Goal: Task Accomplishment & Management: Manage account settings

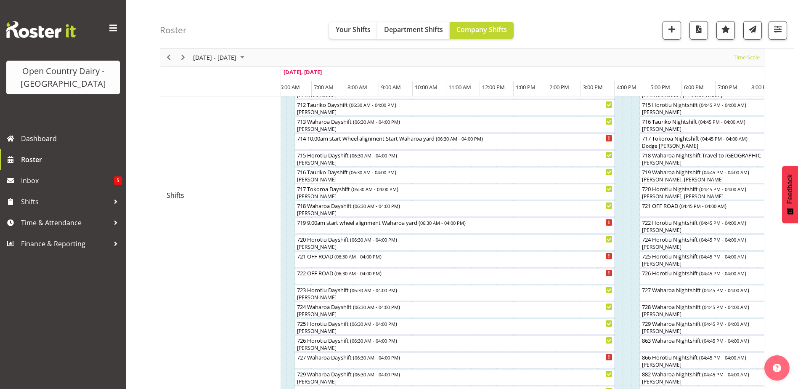
scroll to position [314, 0]
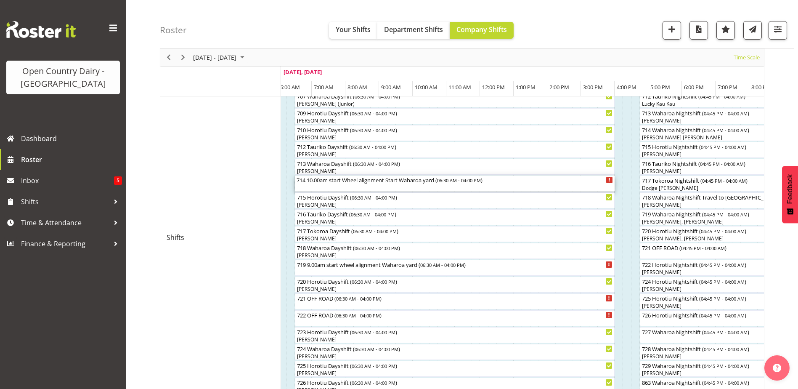
click at [333, 185] on div "714 10.00am start Wheel alignment Start Waharoa yard ( 06:30 AM - 04:00 PM )" at bounding box center [454, 183] width 316 height 16
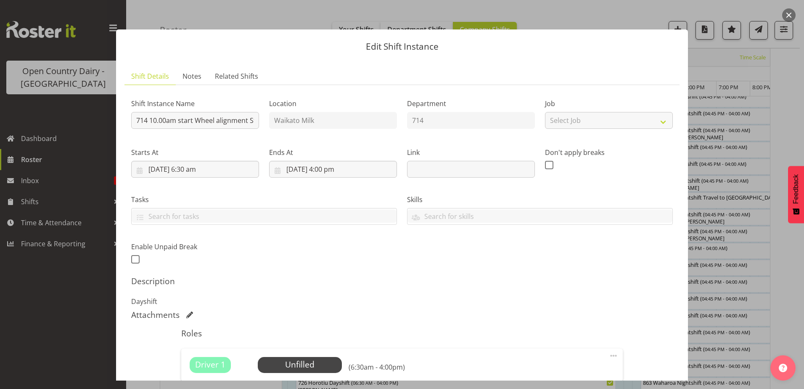
click at [783, 14] on button "button" at bounding box center [788, 14] width 13 height 13
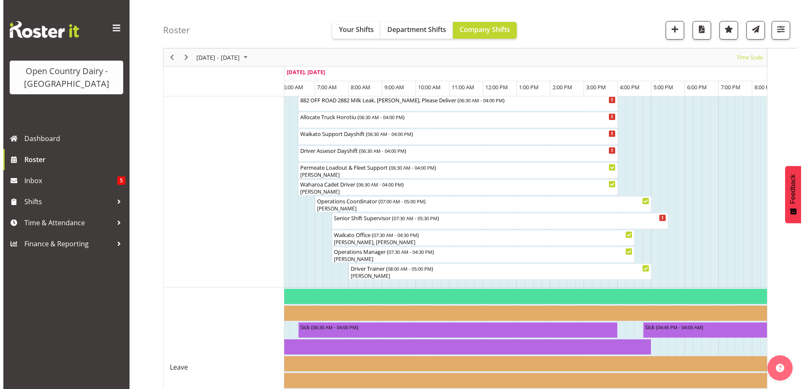
scroll to position [693, 0]
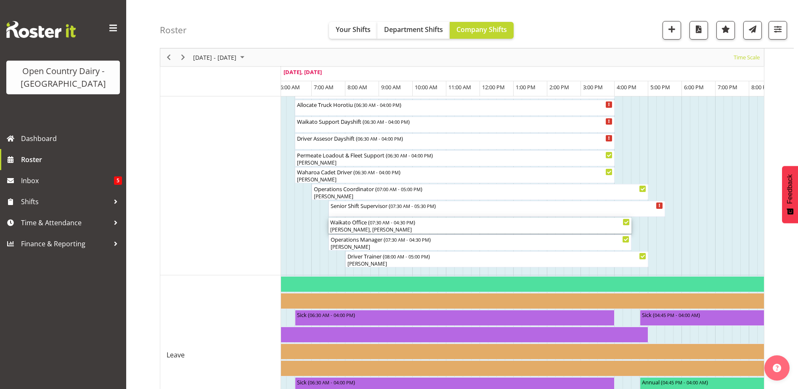
click at [356, 228] on div "Kelvin Forsman, Tyrone Lawry" at bounding box center [479, 230] width 299 height 8
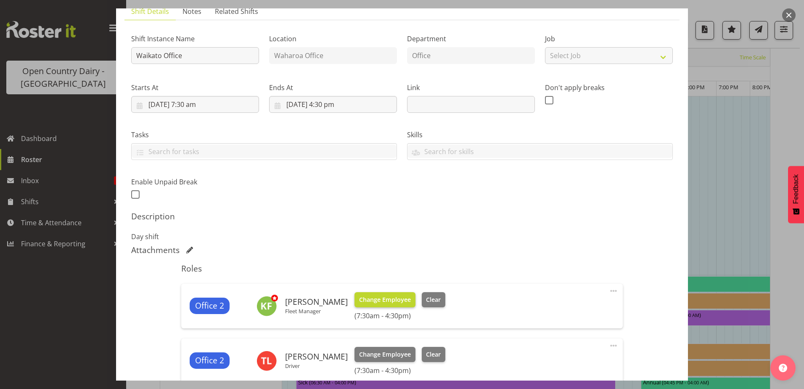
scroll to position [126, 0]
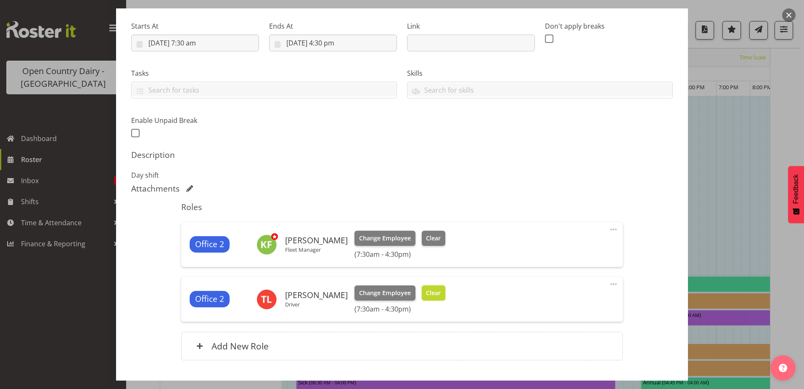
click at [426, 291] on span "Clear" at bounding box center [433, 292] width 15 height 9
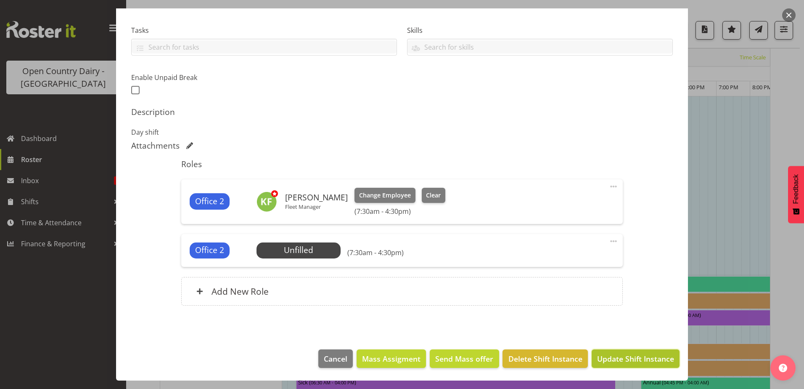
click at [632, 360] on span "Update Shift Instance" at bounding box center [635, 358] width 77 height 11
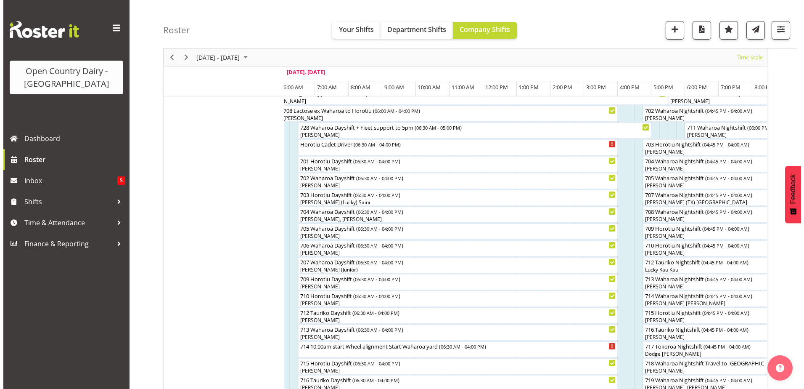
scroll to position [153, 0]
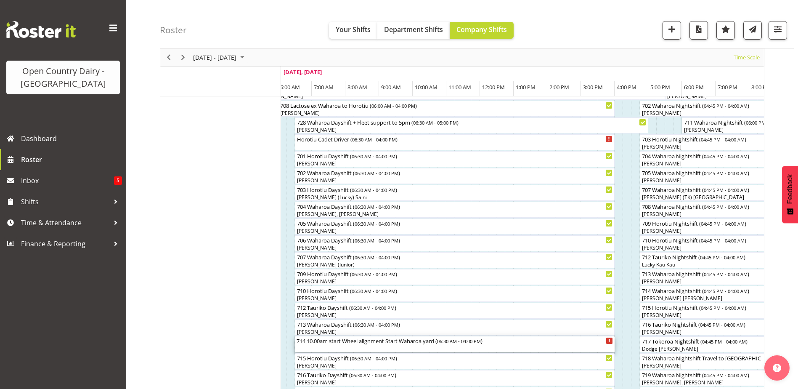
click at [341, 347] on div "714 10.00am start Wheel alignment Start Waharoa yard ( 06:30 AM - 04:00 PM )" at bounding box center [454, 344] width 316 height 16
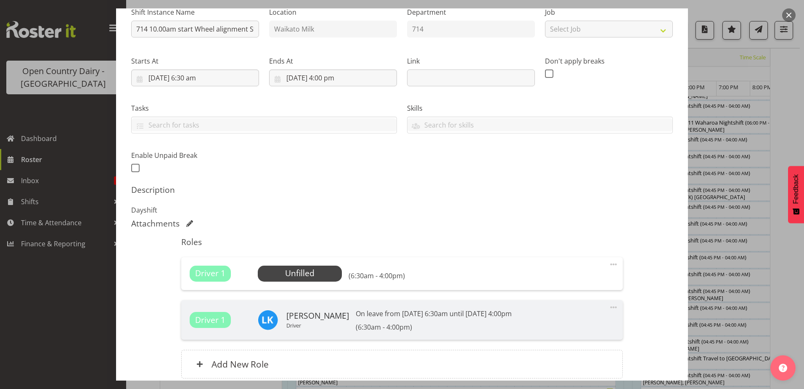
scroll to position [164, 0]
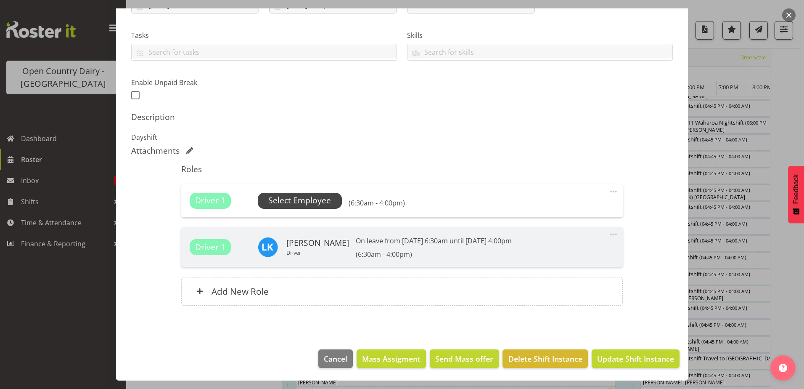
click at [293, 203] on span "Select Employee" at bounding box center [299, 200] width 63 height 12
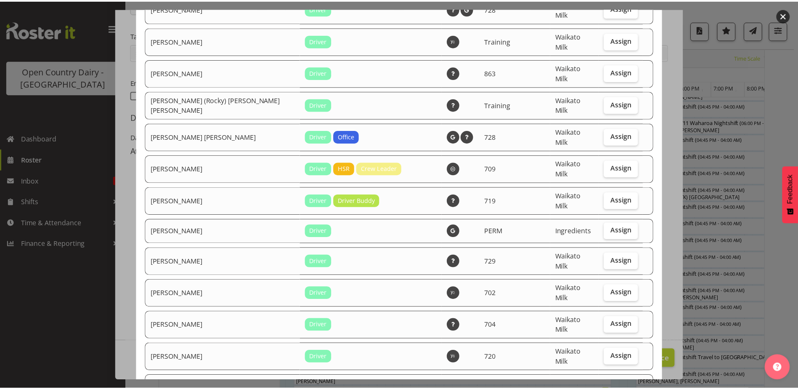
scroll to position [1135, 0]
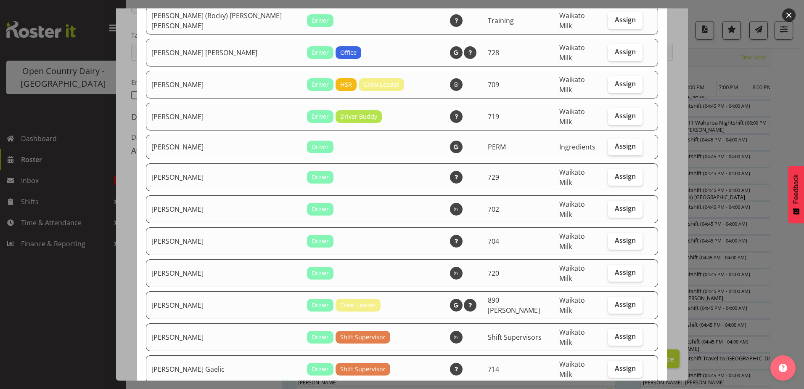
checkbox input "true"
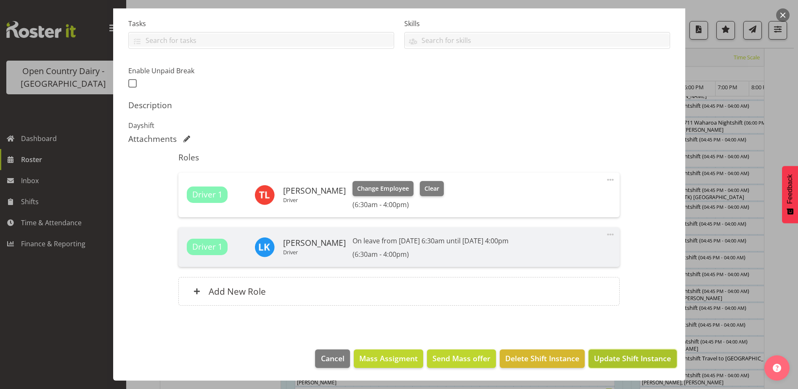
click at [639, 350] on button "Update Shift Instance" at bounding box center [632, 358] width 88 height 19
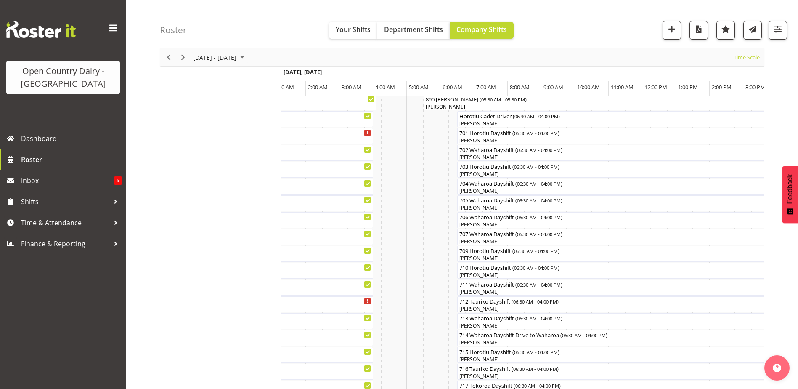
scroll to position [0, 0]
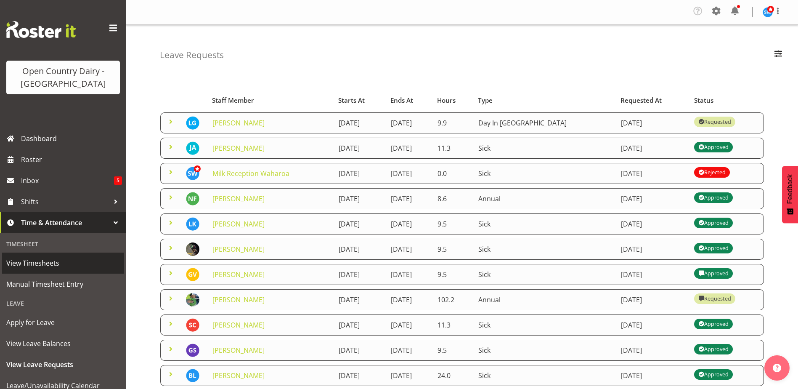
click at [34, 269] on span "View Timesheets" at bounding box center [63, 262] width 114 height 13
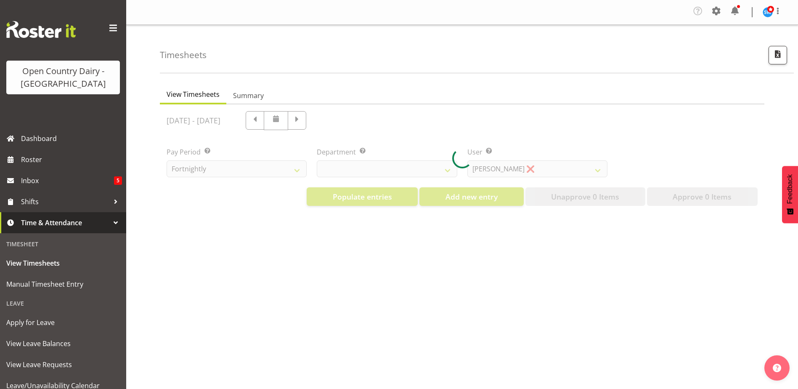
select select "733"
select select "7414"
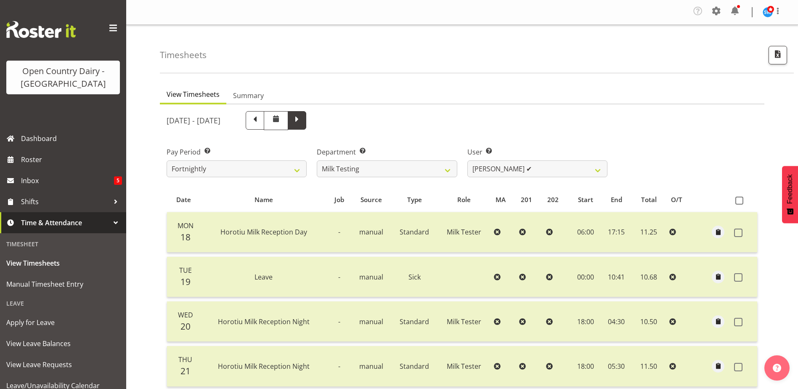
click at [306, 127] on span at bounding box center [297, 120] width 19 height 19
select select
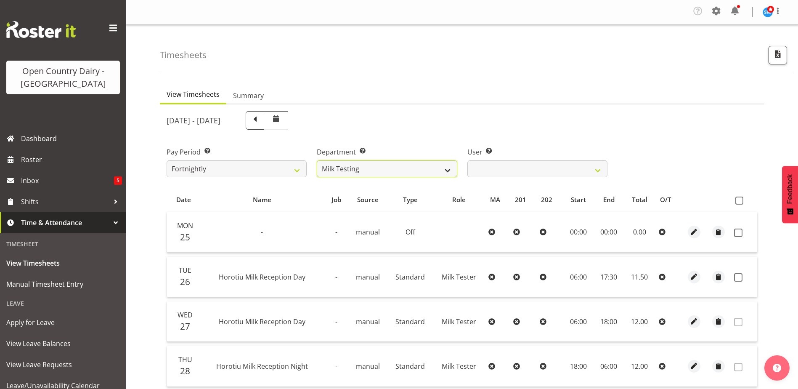
click at [448, 171] on select "701 702 703 704 705 706 707 708 709 710 711 712 713 714 715 716 717 718 719 720" at bounding box center [387, 168] width 140 height 17
select select "875"
click at [317, 160] on select "701 702 703 704 705 706 707 708 709 710 711 712 713 714 715 716 717 718 719 720" at bounding box center [387, 168] width 140 height 17
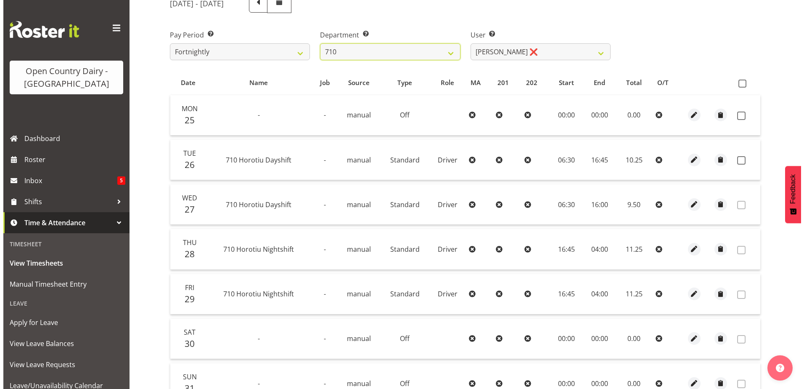
scroll to position [126, 0]
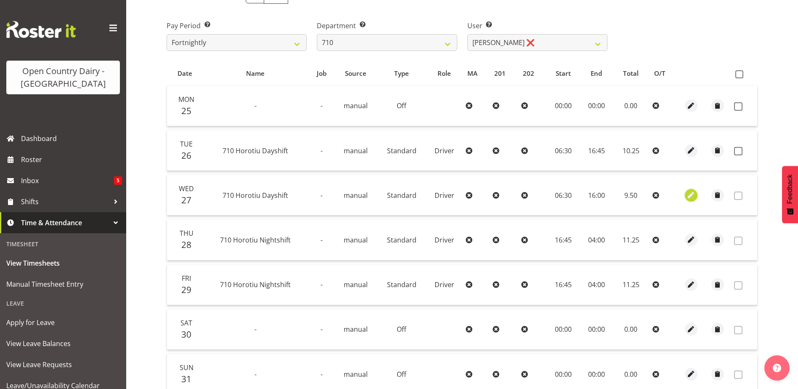
click at [686, 196] on span "button" at bounding box center [691, 195] width 10 height 10
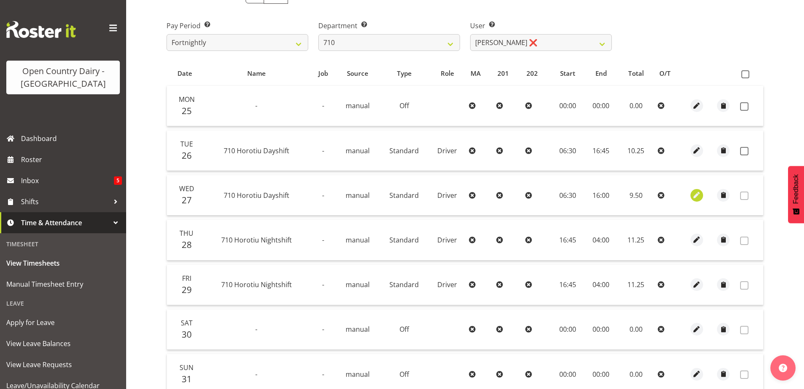
select select "Standard"
select select "7"
select select "2025"
select select "16"
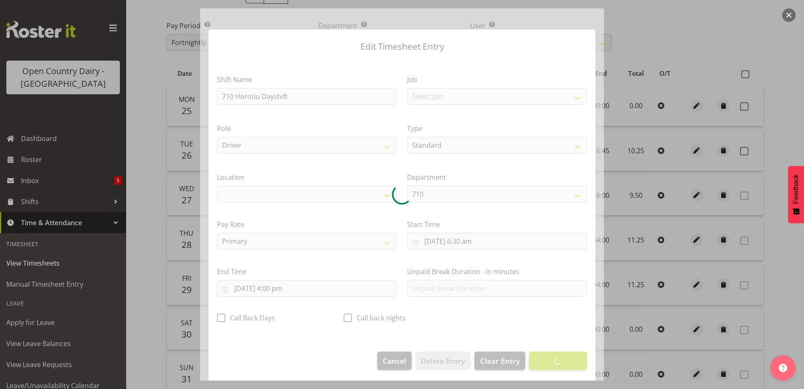
select select "1054"
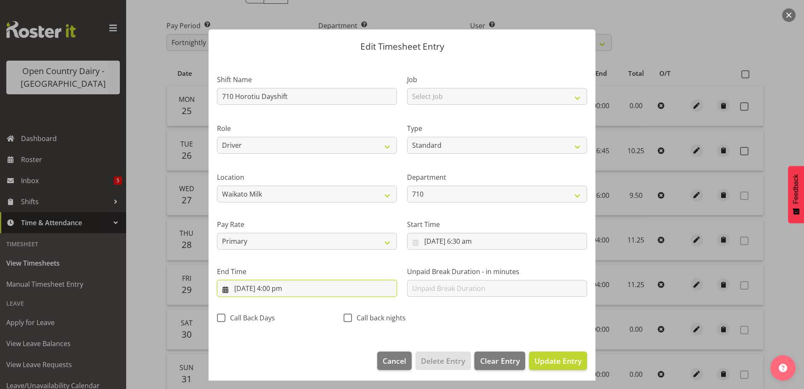
click at [292, 291] on input "27/08/2025, 4:00 pm" at bounding box center [307, 288] width 180 height 17
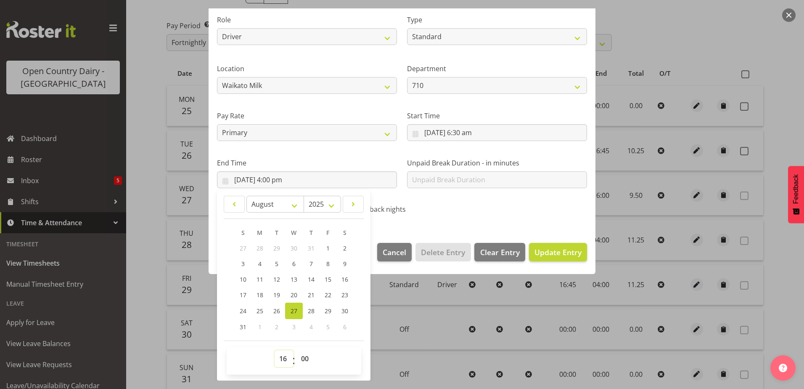
click at [283, 358] on select "00 01 02 03 04 05 06 07 08 09 10 11 12 13 14 15 16 17 18 19 20 21 22 23" at bounding box center [284, 358] width 19 height 17
select select "15"
click at [275, 350] on select "00 01 02 03 04 05 06 07 08 09 10 11 12 13 14 15 16 17 18 19 20 21 22 23" at bounding box center [284, 358] width 19 height 17
type input "27/08/2025, 3:00 pm"
click at [304, 356] on select "00 01 02 03 04 05 06 07 08 09 10 11 12 13 14 15 16 17 18 19 20 21 22 23 24 25 2…" at bounding box center [305, 358] width 19 height 17
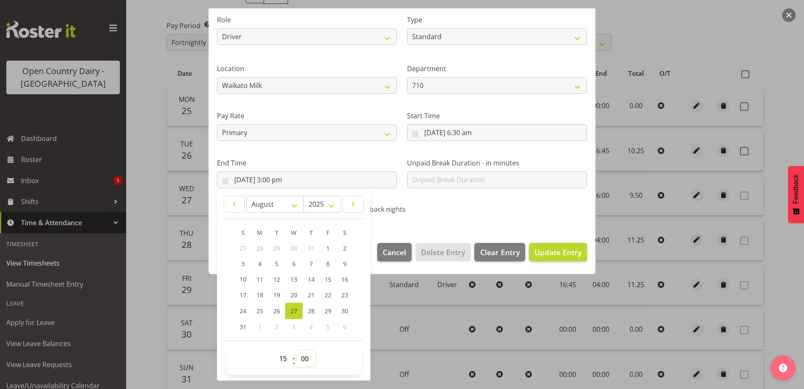
select select "45"
click at [296, 350] on select "00 01 02 03 04 05 06 07 08 09 10 11 12 13 14 15 16 17 18 19 20 21 22 23 24 25 2…" at bounding box center [305, 358] width 19 height 17
type input "27/08/2025, 3:45 pm"
click at [534, 254] on span "Update Entry" at bounding box center [557, 252] width 47 height 10
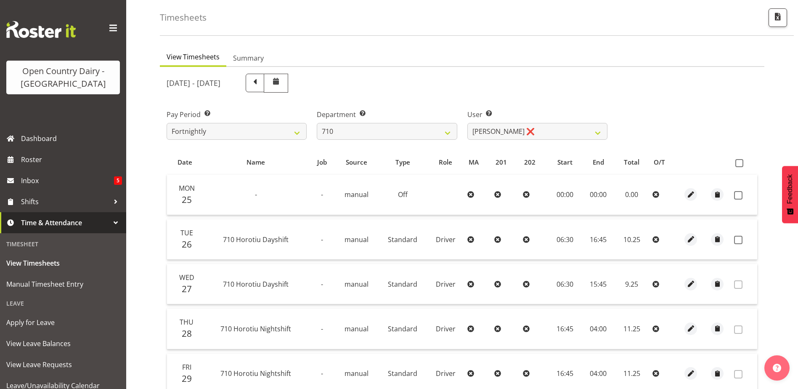
scroll to position [0, 0]
